Goal: Task Accomplishment & Management: Use online tool/utility

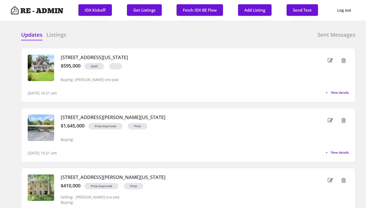
click at [61, 35] on h6 "Listings" at bounding box center [56, 34] width 20 height 7
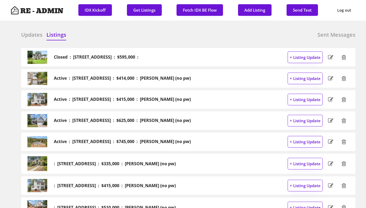
click at [32, 36] on h6 "Updates" at bounding box center [31, 34] width 21 height 7
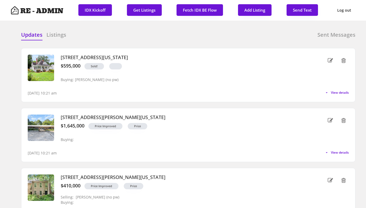
click at [91, 30] on div "Updates Listings Sent Messages Closed : [STREET_ADDRESS] : $595,000 : + Listing…" at bounding box center [183, 31] width 345 height 13
click at [168, 40] on div "Updates Listings Sent Messages" at bounding box center [188, 36] width 334 height 11
click at [135, 9] on button "Get Listings" at bounding box center [144, 10] width 35 height 12
click at [152, 30] on div "Updates Listings Sent Messages Closed : [STREET_ADDRESS] : $595,000 : + Listing…" at bounding box center [183, 31] width 345 height 13
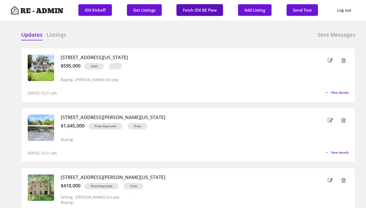
click at [193, 10] on button "Fetch IDX BE Flow" at bounding box center [199, 10] width 46 height 12
click at [117, 35] on div "Updates Listings Sent Messages" at bounding box center [188, 36] width 334 height 11
click at [131, 39] on div "Updates Listings Sent Messages" at bounding box center [188, 36] width 334 height 11
click at [60, 30] on div "Updates Listings Sent Messages 101 W Delafield Avenue, Durham, North Carolina $…" at bounding box center [183, 31] width 345 height 13
click at [59, 36] on h6 "Listings" at bounding box center [56, 34] width 20 height 7
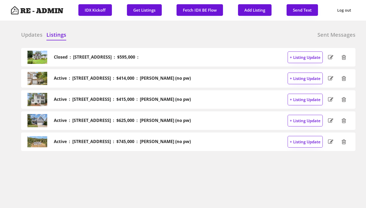
click at [32, 35] on h6 "Updates" at bounding box center [31, 34] width 21 height 7
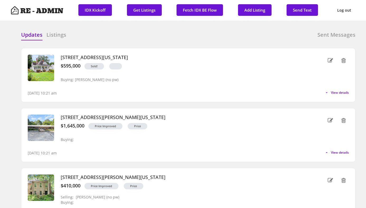
click at [101, 30] on div "Updates Listings Sent Messages Closed : 101 W Delafield Avenue, Durham : $595,0…" at bounding box center [183, 31] width 345 height 13
click at [113, 26] on div "Updates Listings Sent Messages Closed : 101 W Delafield Avenue, Durham : $595,0…" at bounding box center [183, 31] width 345 height 13
click at [58, 35] on h6 "Listings" at bounding box center [56, 34] width 20 height 7
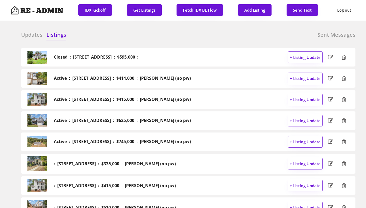
click at [31, 33] on h6 "Updates" at bounding box center [31, 34] width 21 height 7
